Goal: Information Seeking & Learning: Understand process/instructions

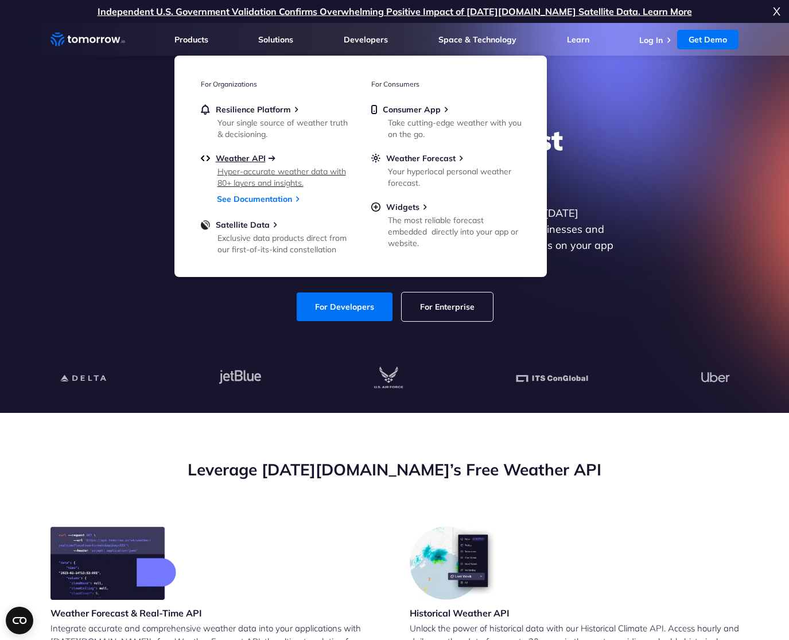
click at [258, 155] on span "Weather API" at bounding box center [241, 158] width 50 height 10
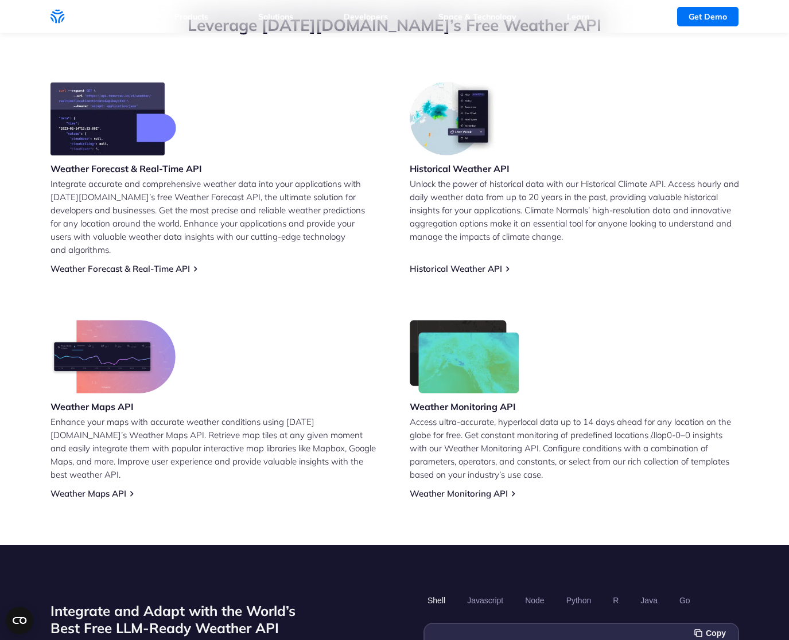
scroll to position [92, 0]
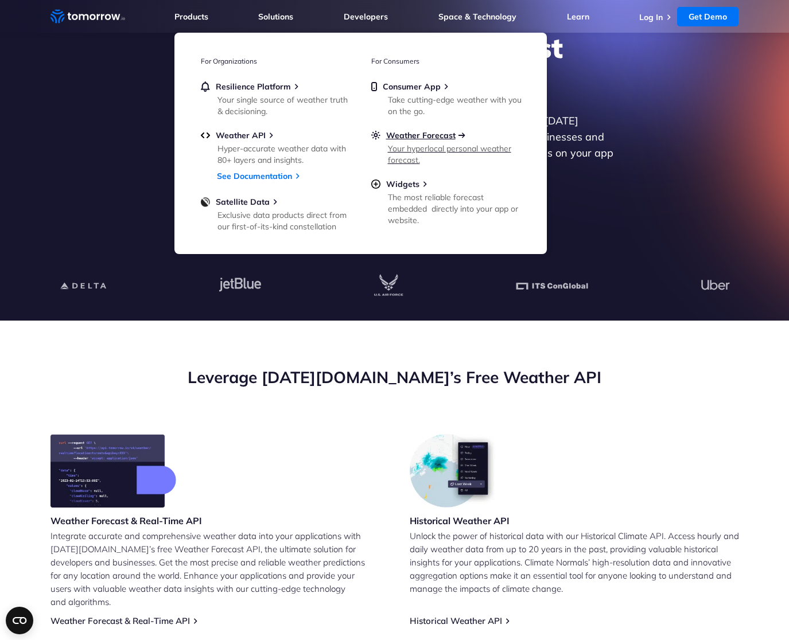
click at [424, 134] on span "Weather Forecast" at bounding box center [420, 135] width 69 height 10
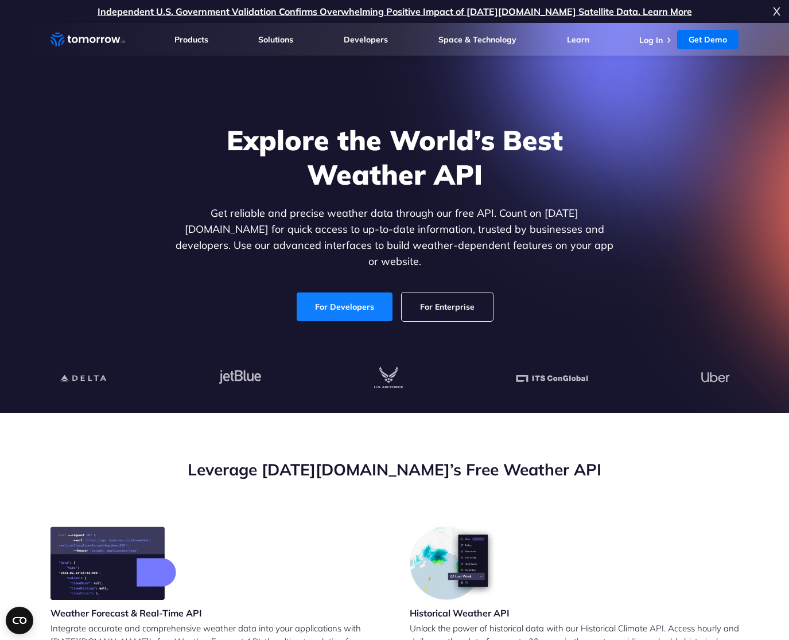
click at [356, 305] on link "For Developers" at bounding box center [345, 307] width 96 height 29
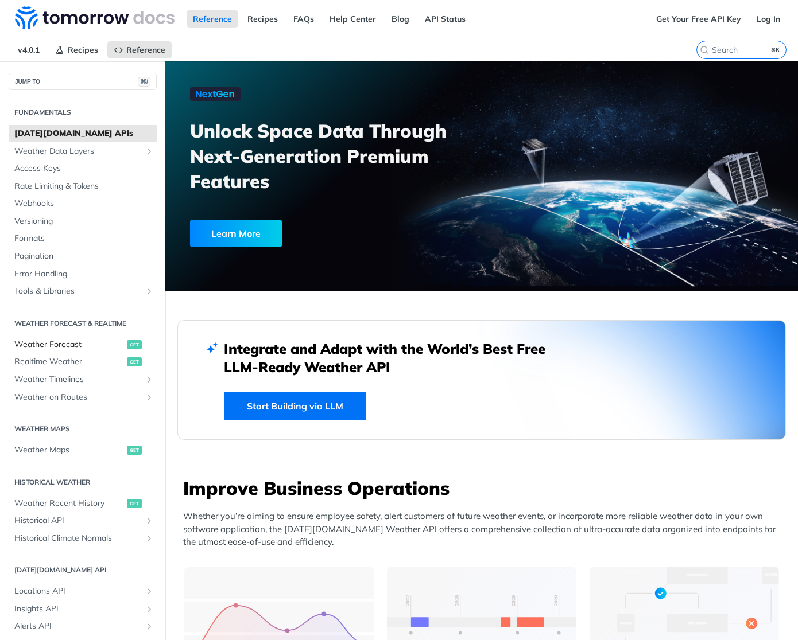
click at [79, 340] on span "Weather Forecast" at bounding box center [69, 344] width 110 height 11
